Goal: Task Accomplishment & Management: Use online tool/utility

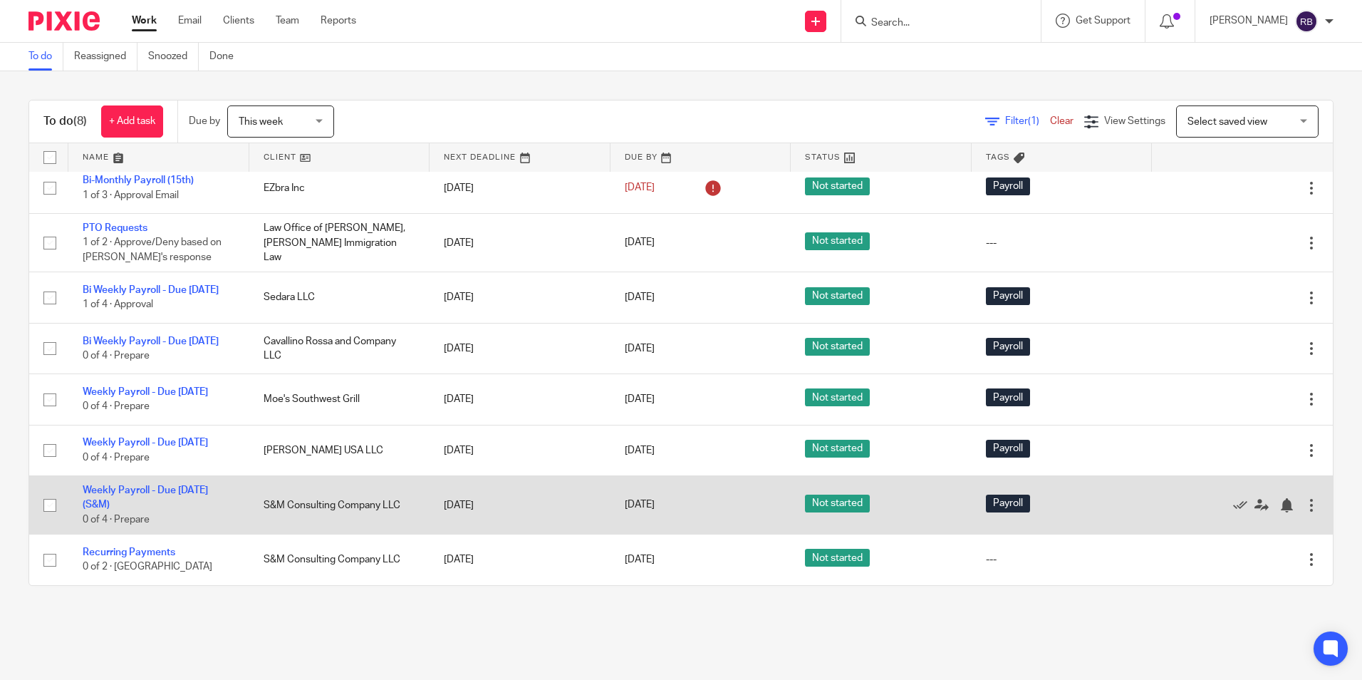
scroll to position [40, 0]
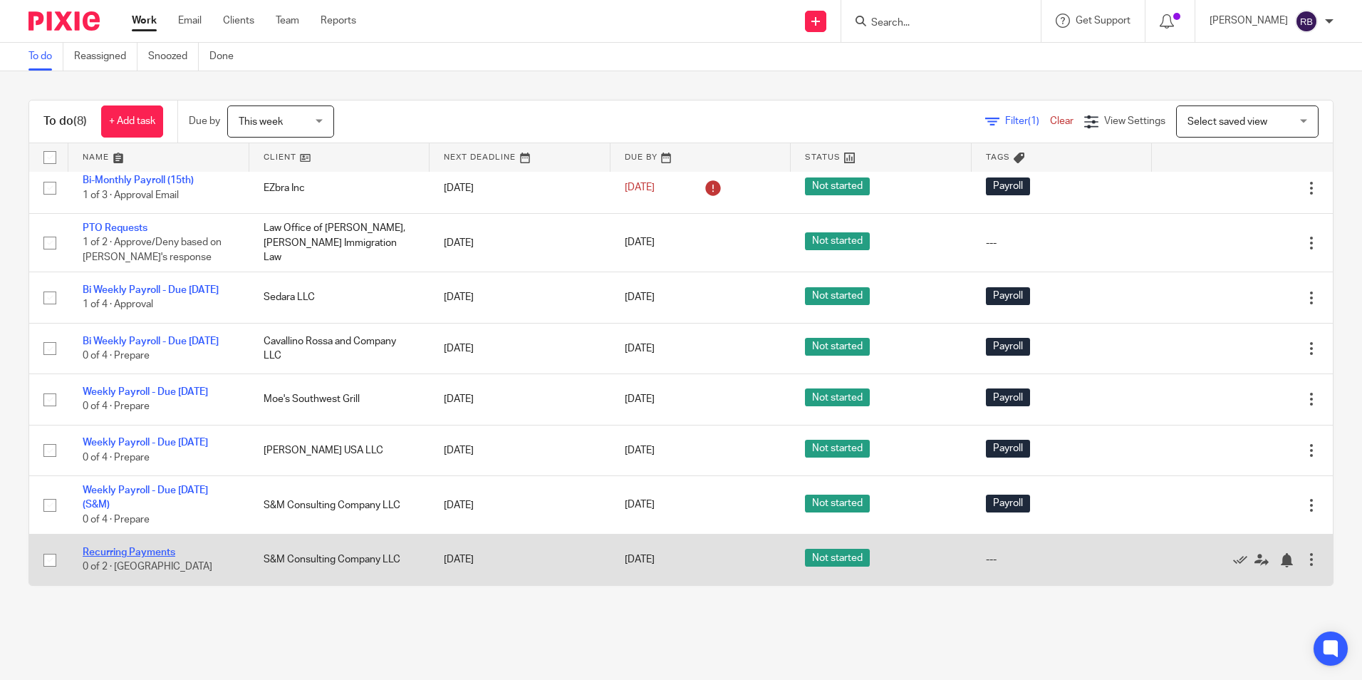
click at [150, 551] on link "Recurring Payments" at bounding box center [129, 552] width 93 height 10
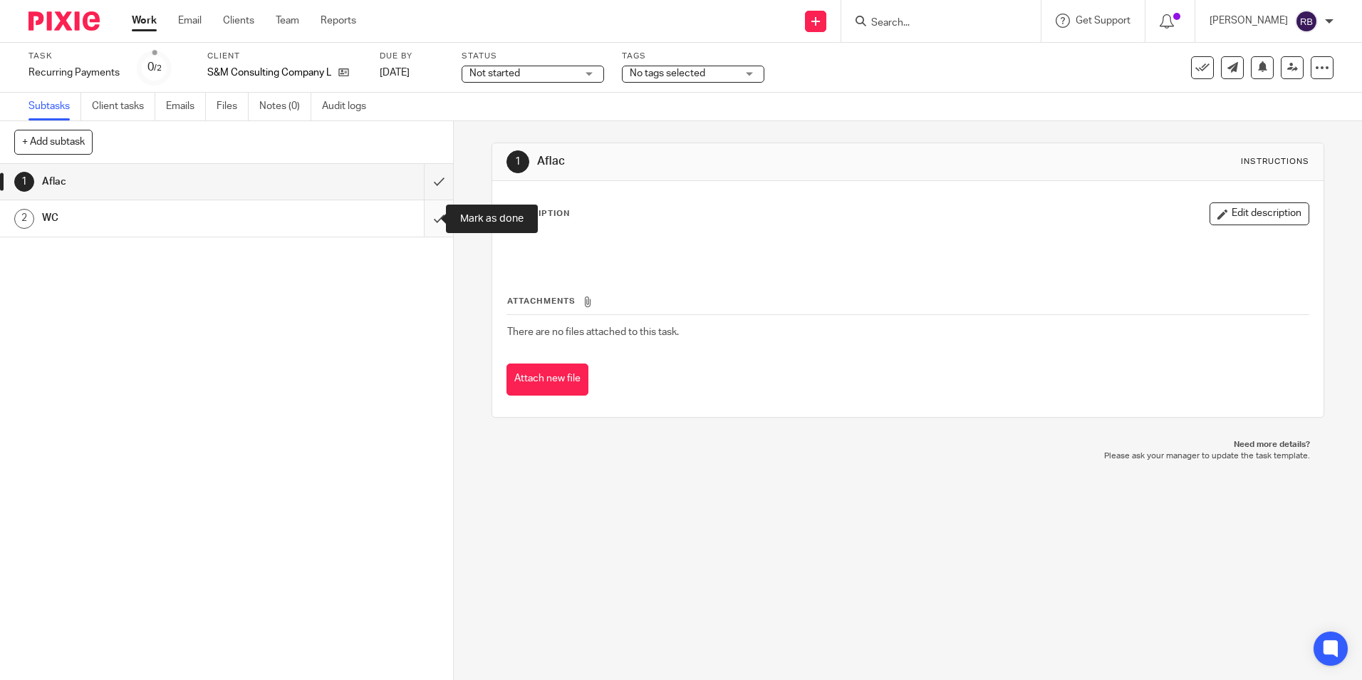
click at [422, 222] on input "submit" at bounding box center [226, 218] width 453 height 36
click at [429, 182] on input "submit" at bounding box center [226, 182] width 453 height 36
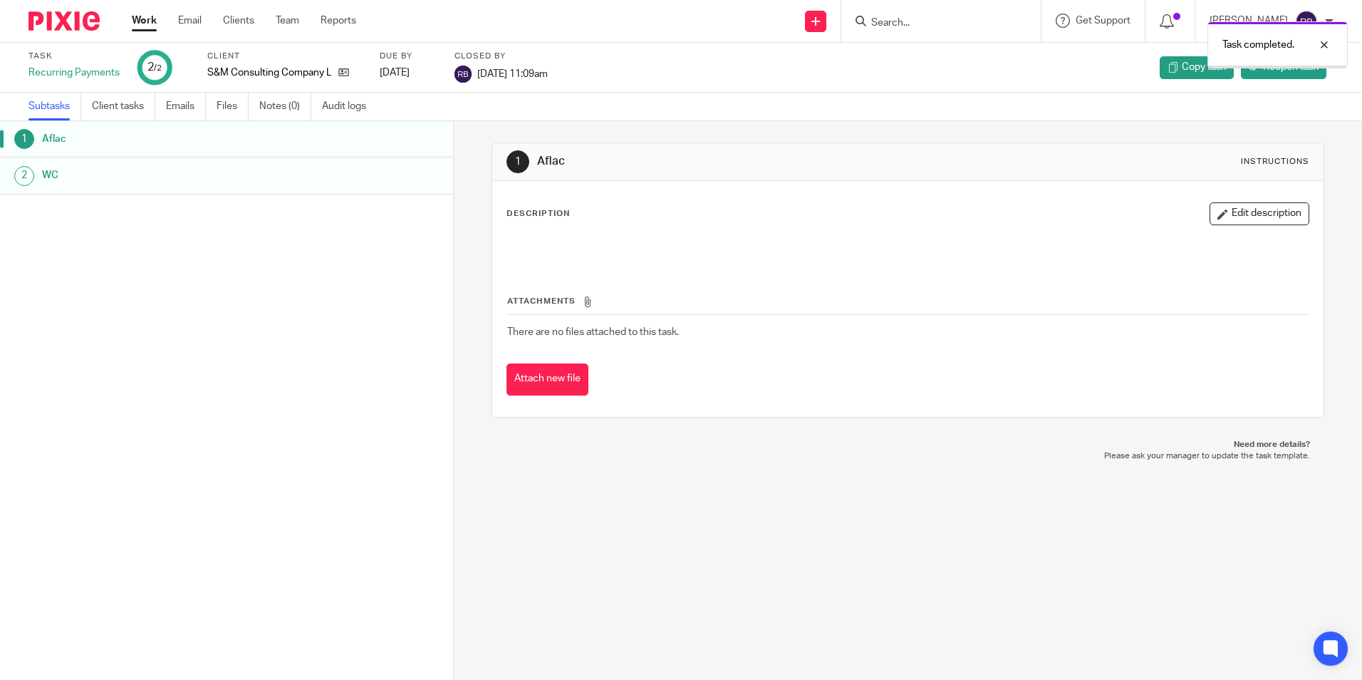
click at [148, 20] on link "Work" at bounding box center [144, 21] width 25 height 14
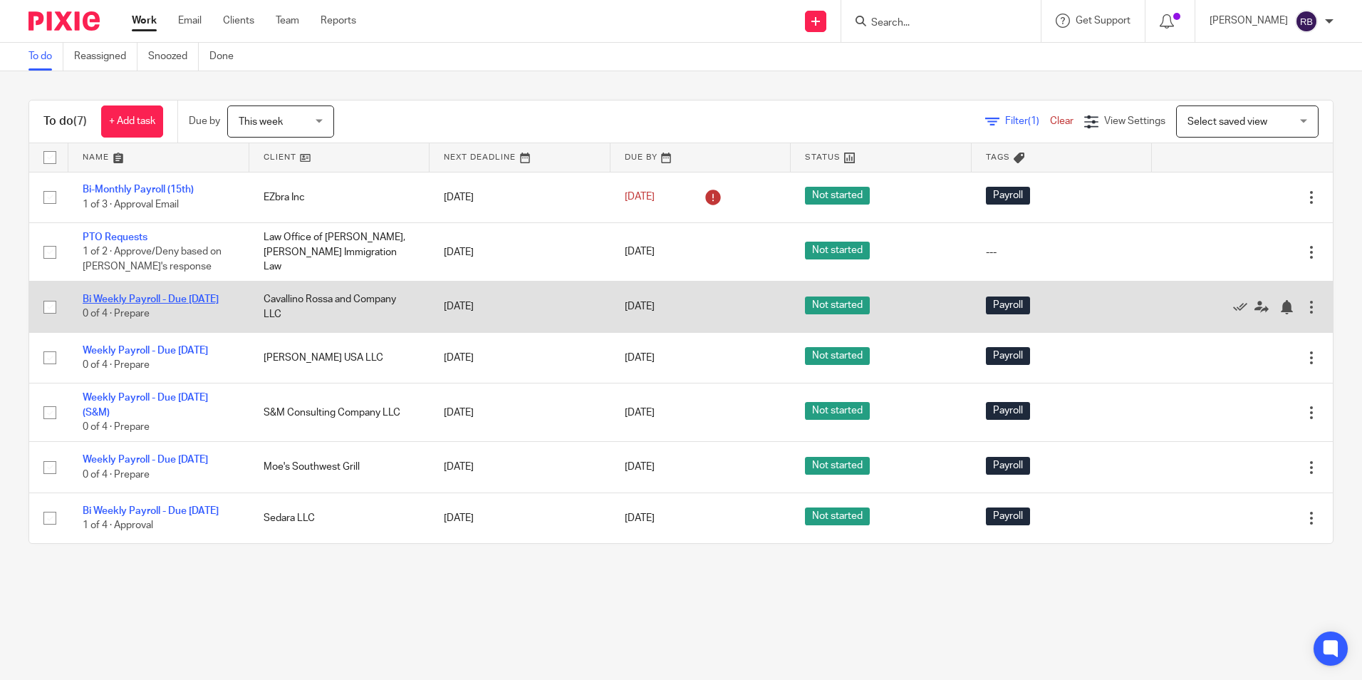
click at [124, 294] on link "Bi Weekly Payroll - Due [DATE]" at bounding box center [151, 299] width 136 height 10
click at [127, 294] on link "Bi Weekly Payroll - Due [DATE]" at bounding box center [151, 299] width 136 height 10
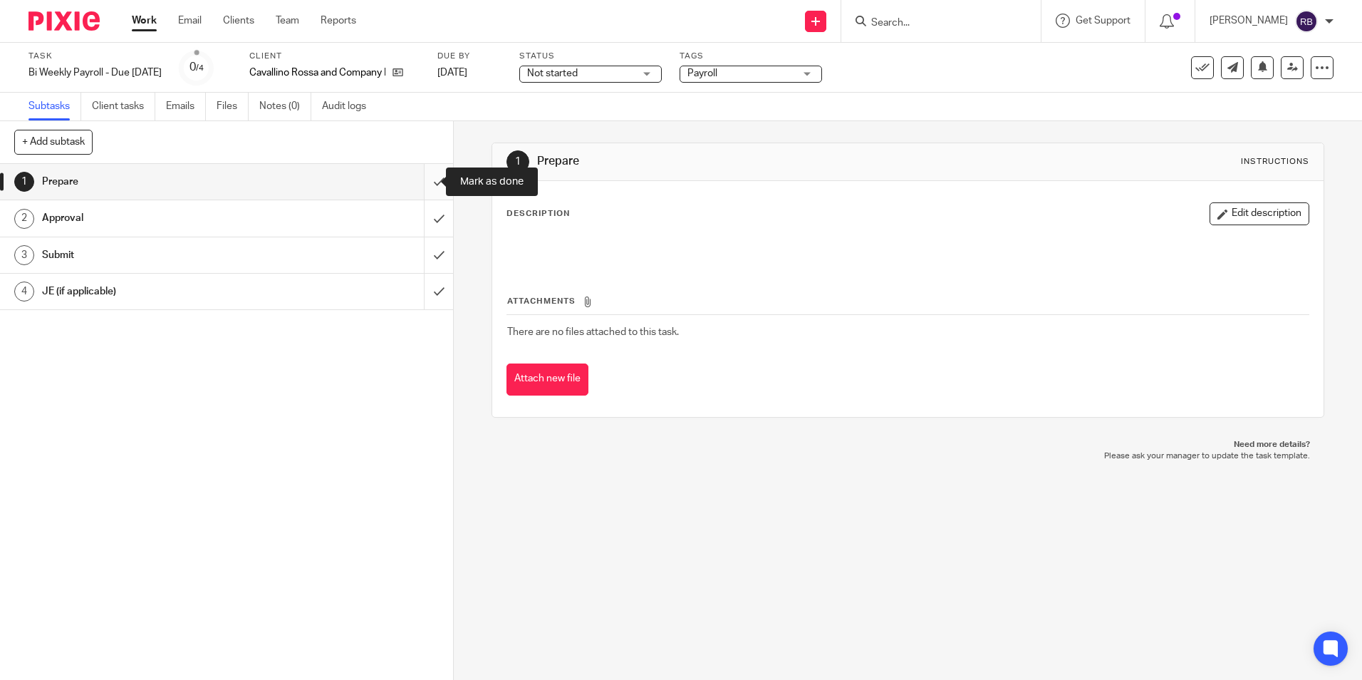
click at [420, 182] on input "submit" at bounding box center [226, 182] width 453 height 36
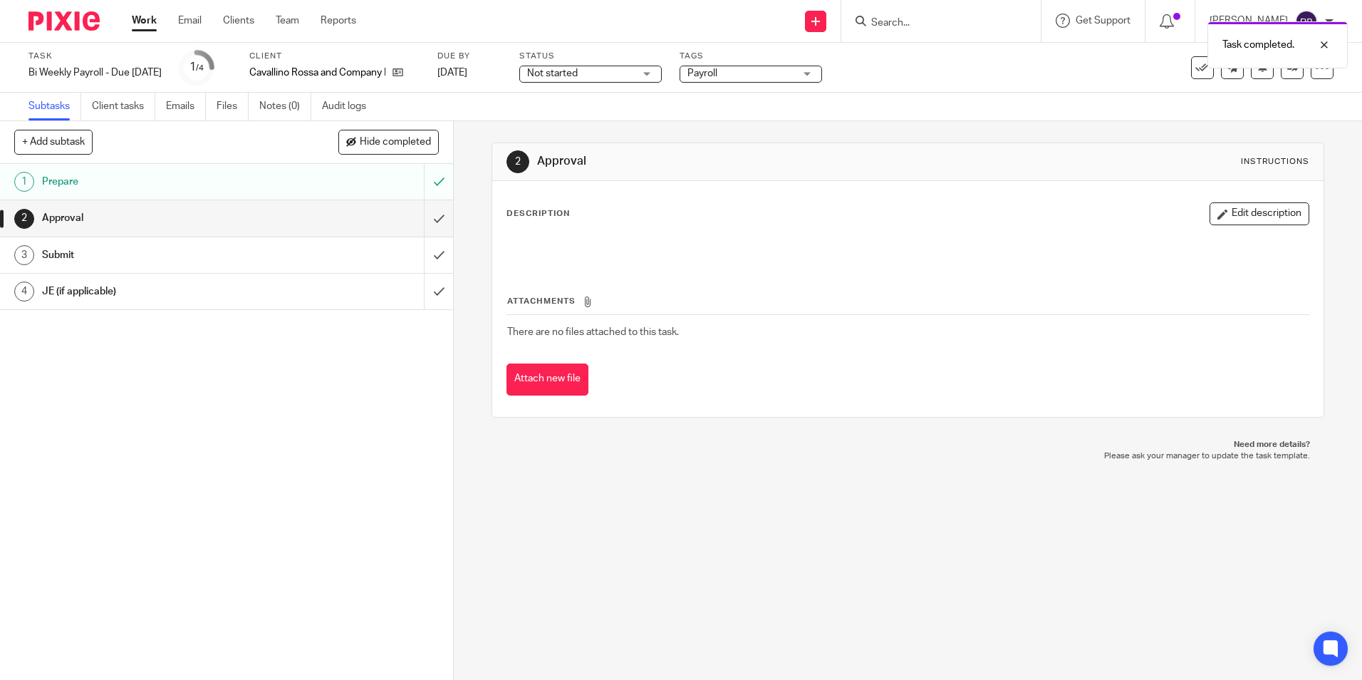
click at [145, 16] on link "Work" at bounding box center [144, 21] width 25 height 14
